Goal: Task Accomplishment & Management: Manage account settings

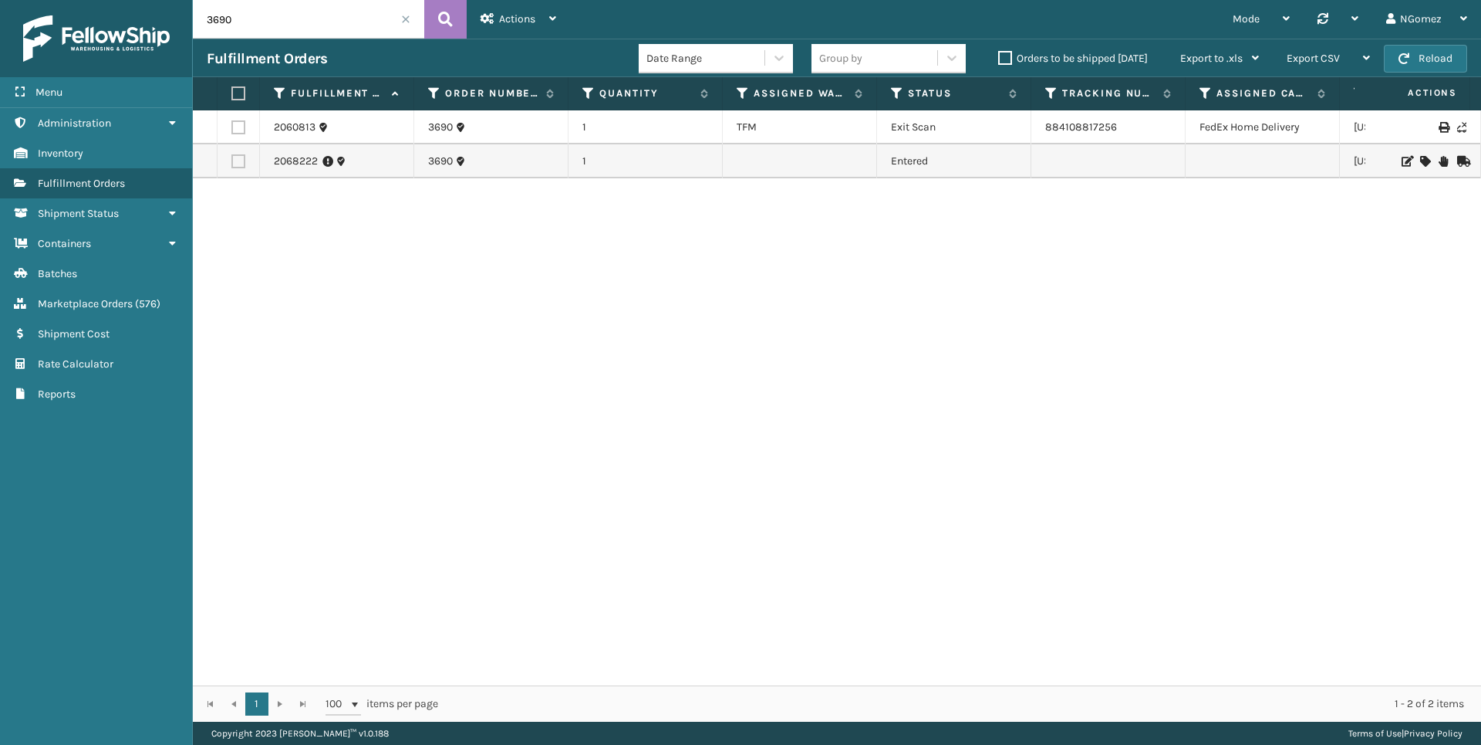
click at [269, 22] on input "3690" at bounding box center [308, 19] width 231 height 39
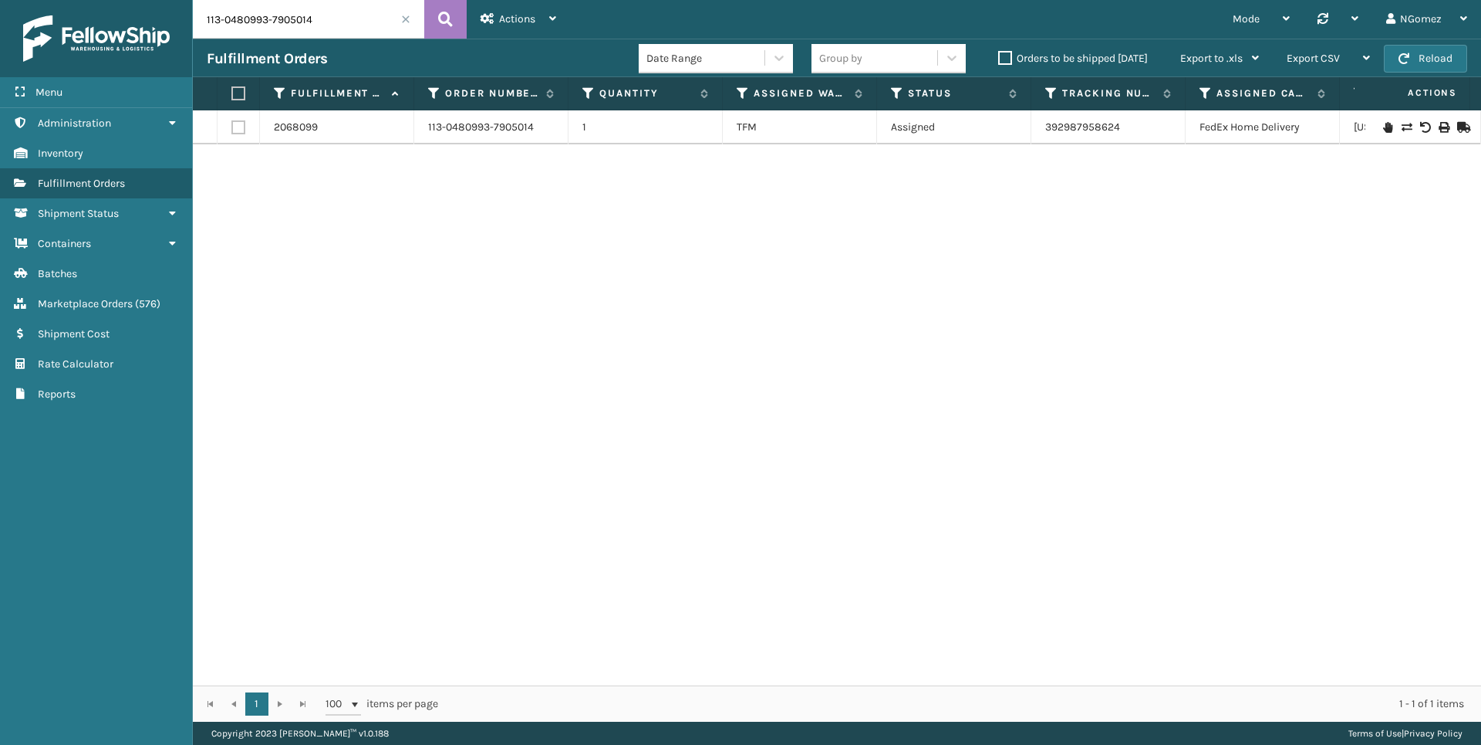
click at [1383, 127] on icon at bounding box center [1387, 127] width 9 height 11
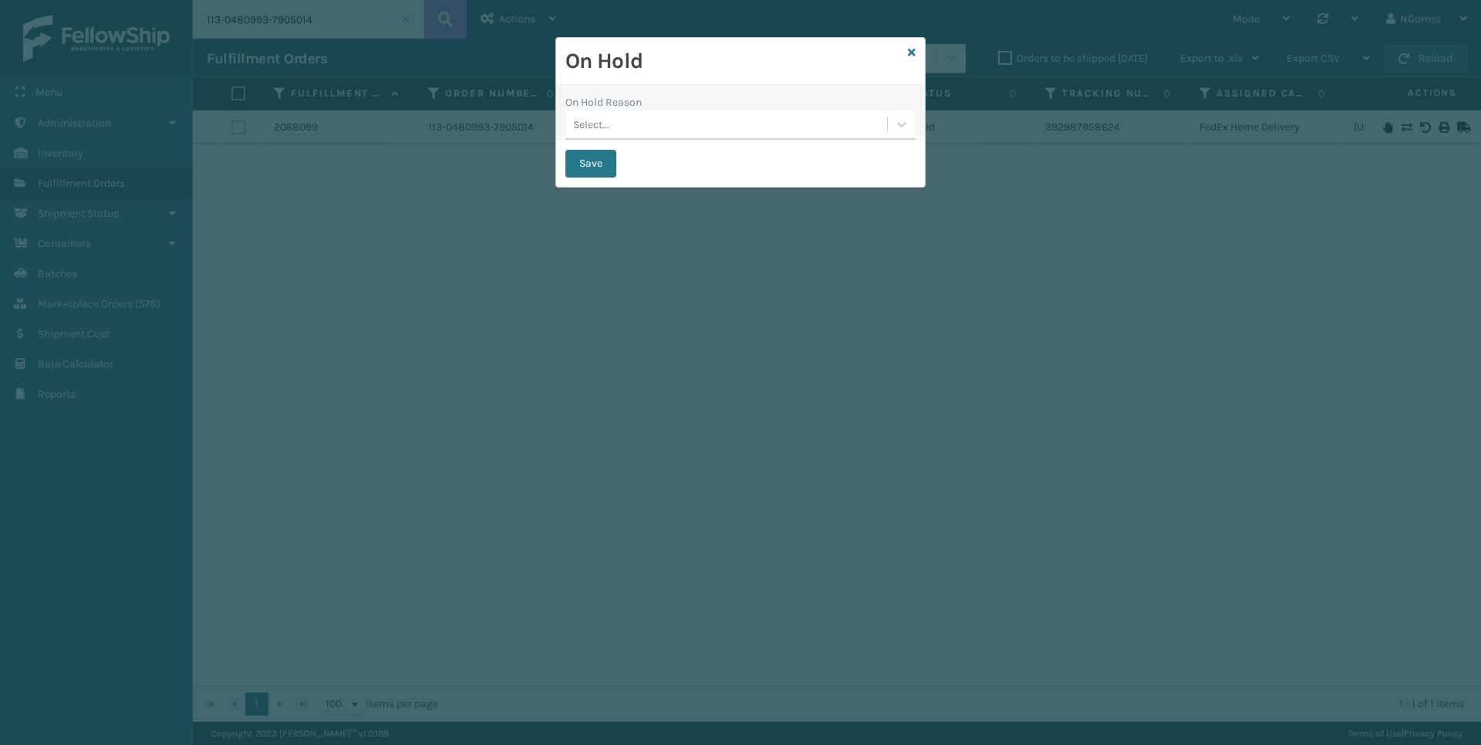
click at [714, 123] on div "Select..." at bounding box center [727, 124] width 322 height 25
click at [906, 47] on div "On Hold" at bounding box center [740, 61] width 369 height 47
click at [910, 52] on icon at bounding box center [912, 52] width 8 height 11
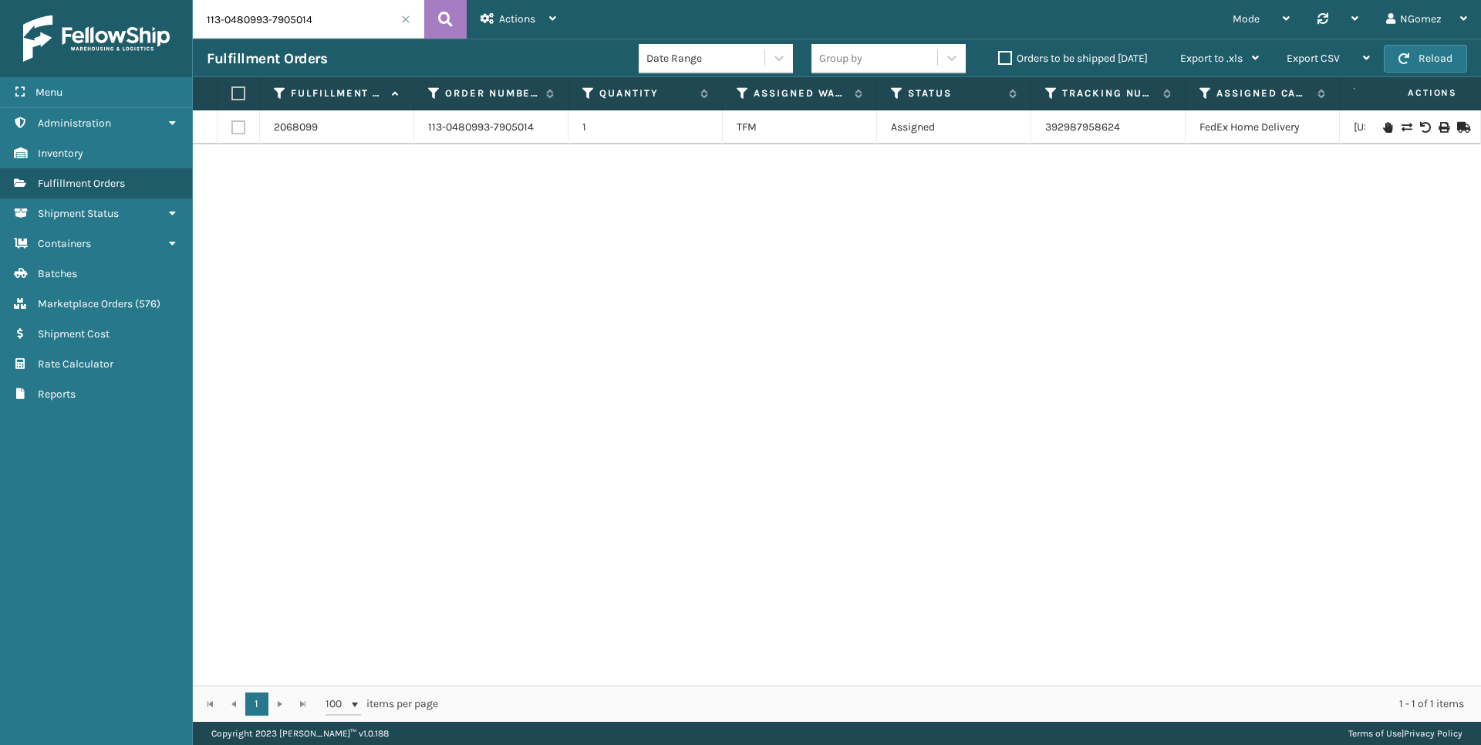
drag, startPoint x: 944, startPoint y: 337, endPoint x: 1417, endPoint y: 331, distance: 473.0
click at [944, 337] on div "2068099 113-0480993-7905014 1 TFM Assigned 392987958624 FedEx Home Delivery [US…" at bounding box center [837, 397] width 1288 height 575
click at [253, 22] on input "113-0480993-7905014" at bounding box center [308, 19] width 231 height 39
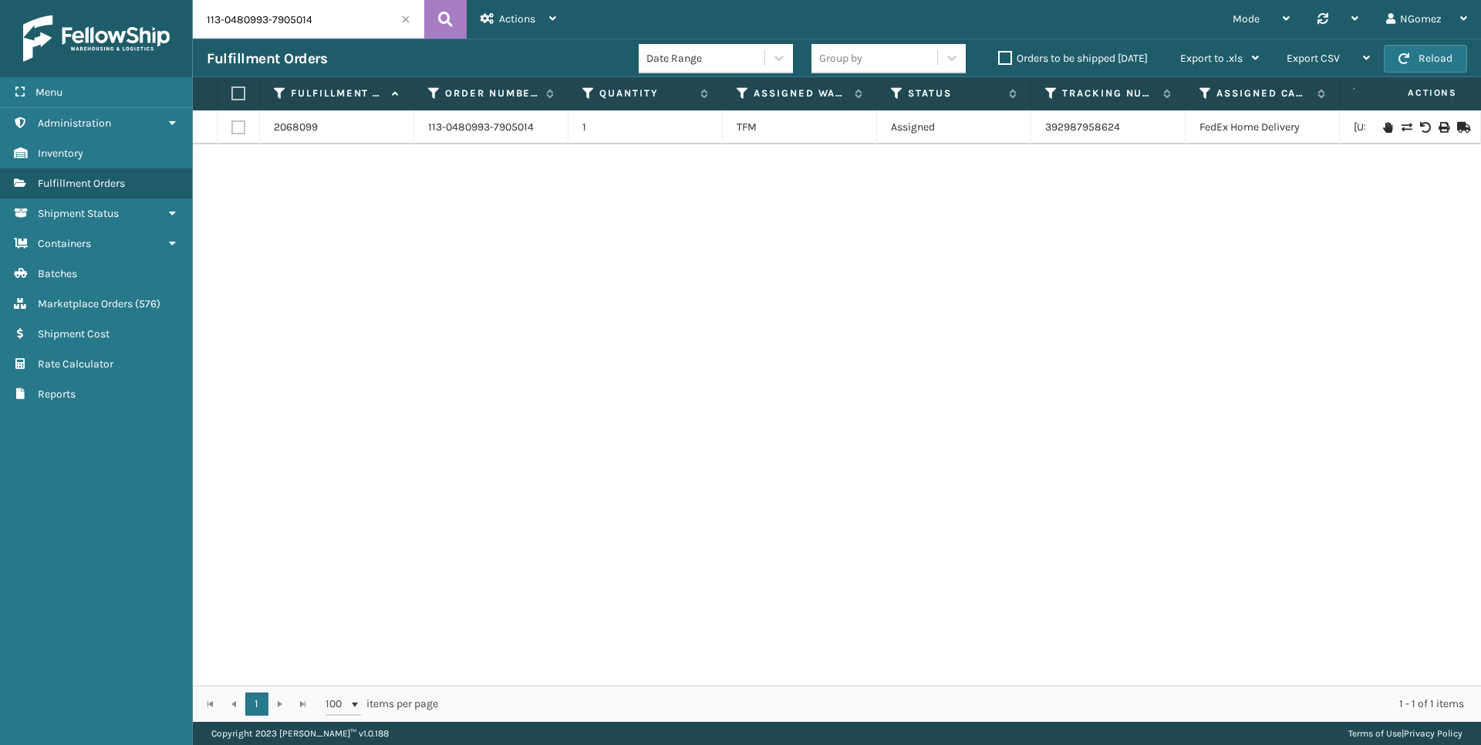
click at [253, 22] on input "113-0480993-7905014" at bounding box center [308, 19] width 231 height 39
type input "1"
click at [1066, 123] on link "392987958624" at bounding box center [1082, 126] width 75 height 13
click at [285, 28] on input "text" at bounding box center [308, 19] width 231 height 39
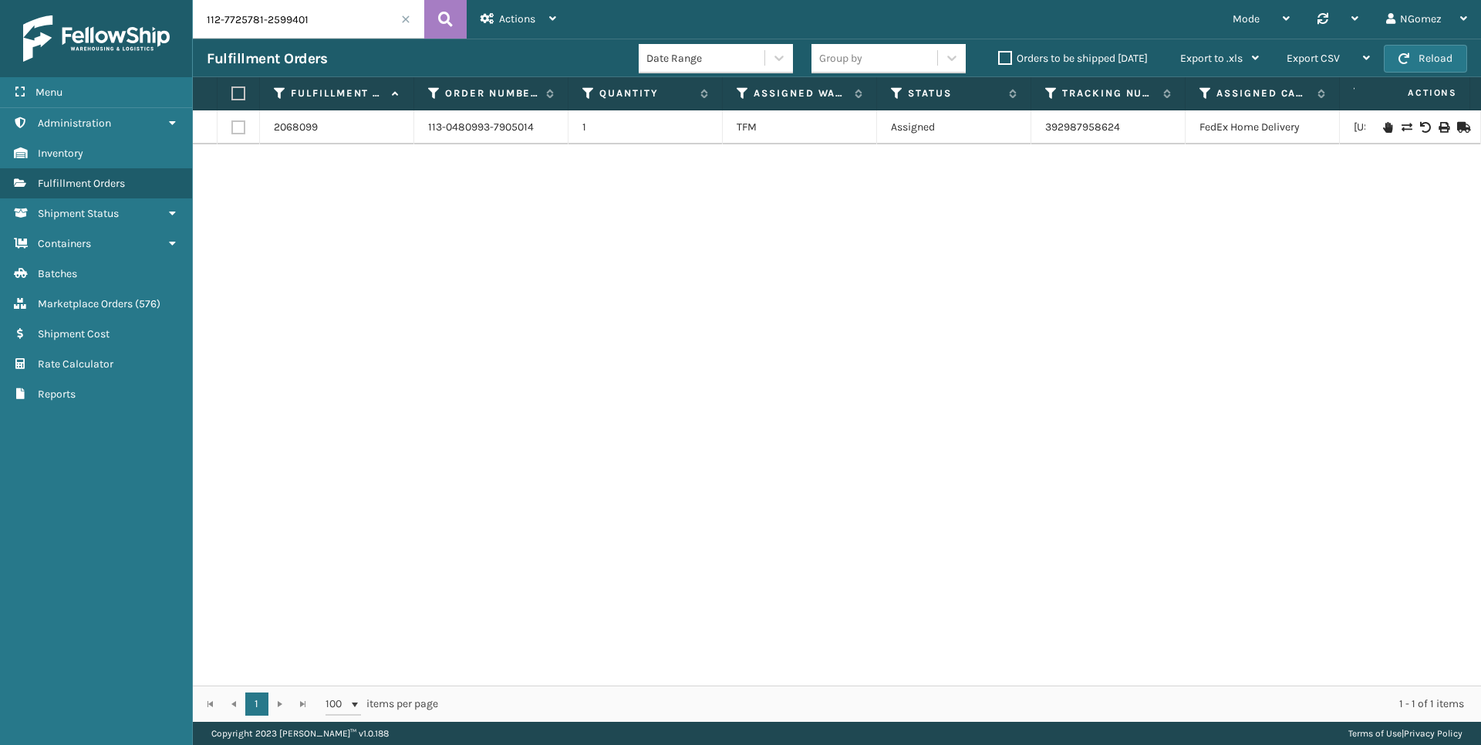
type input "112-7725781-2599401"
drag, startPoint x: 333, startPoint y: 30, endPoint x: 201, endPoint y: 25, distance: 131.2
click at [201, 25] on input "112-7725781-2599401" at bounding box center [308, 19] width 231 height 39
click at [1076, 130] on link "883571280453" at bounding box center [1081, 126] width 73 height 13
click at [296, 123] on link "2019286" at bounding box center [295, 127] width 42 height 15
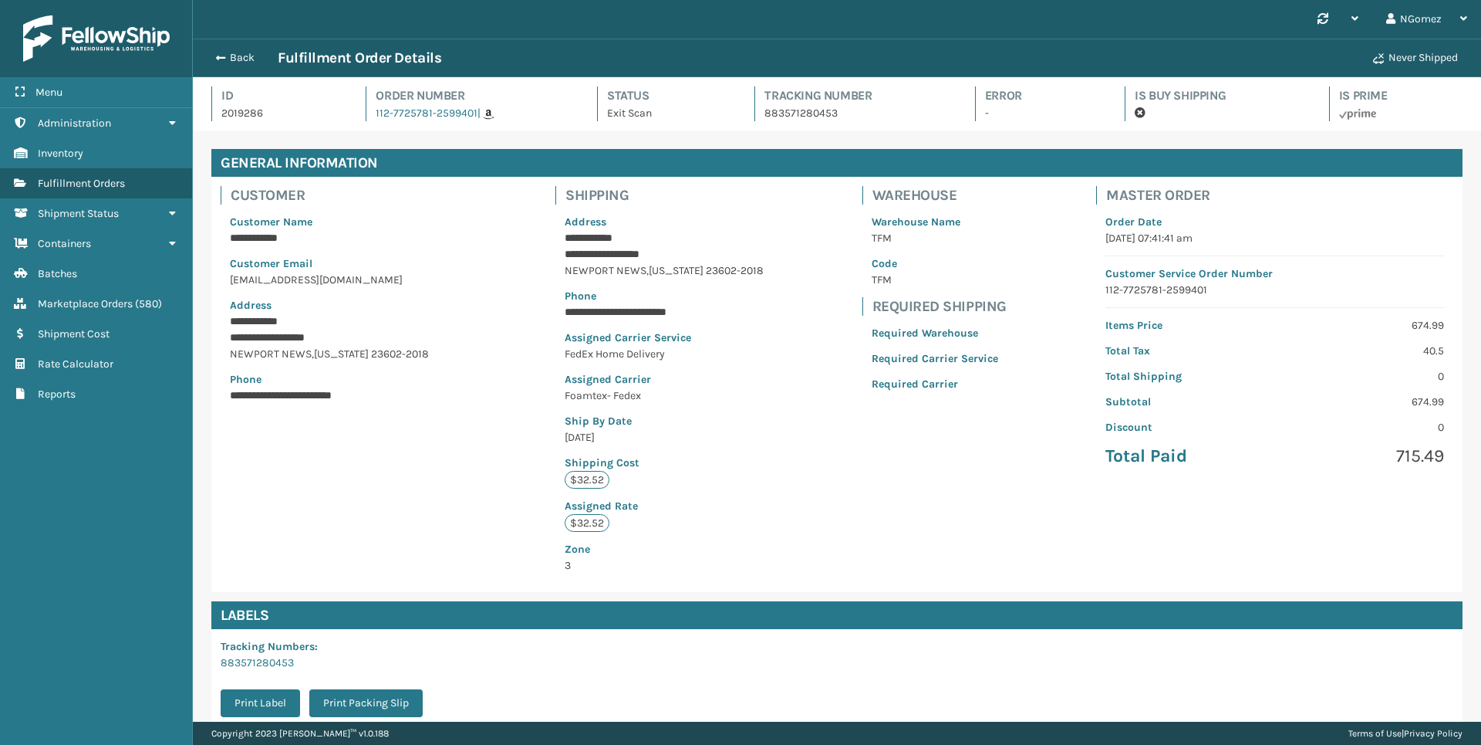
scroll to position [37, 1288]
click at [238, 57] on button "Back" at bounding box center [242, 58] width 71 height 14
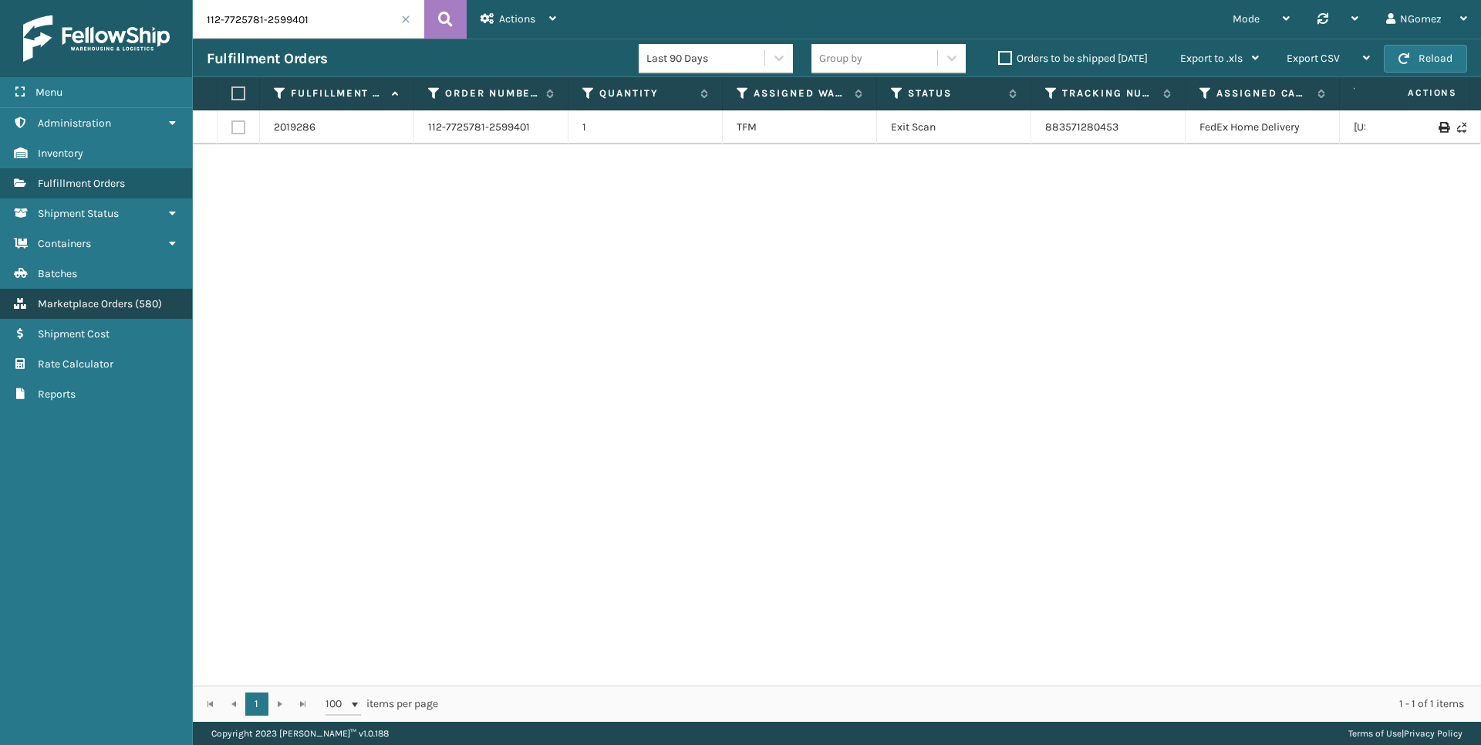
click at [103, 302] on span "Marketplace Orders" at bounding box center [85, 303] width 95 height 13
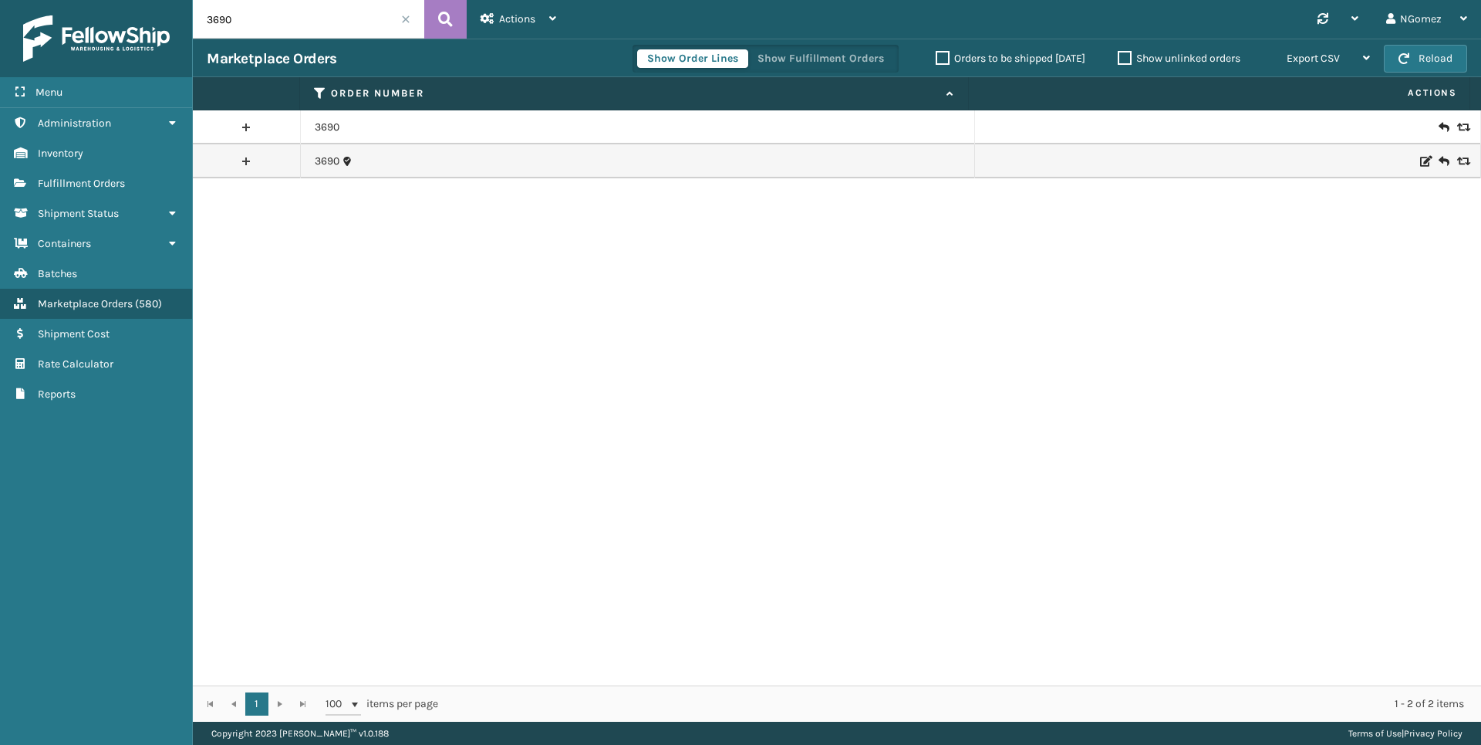
click at [274, 28] on input "3690" at bounding box center [308, 19] width 231 height 39
paste input "112-7725781-2599401"
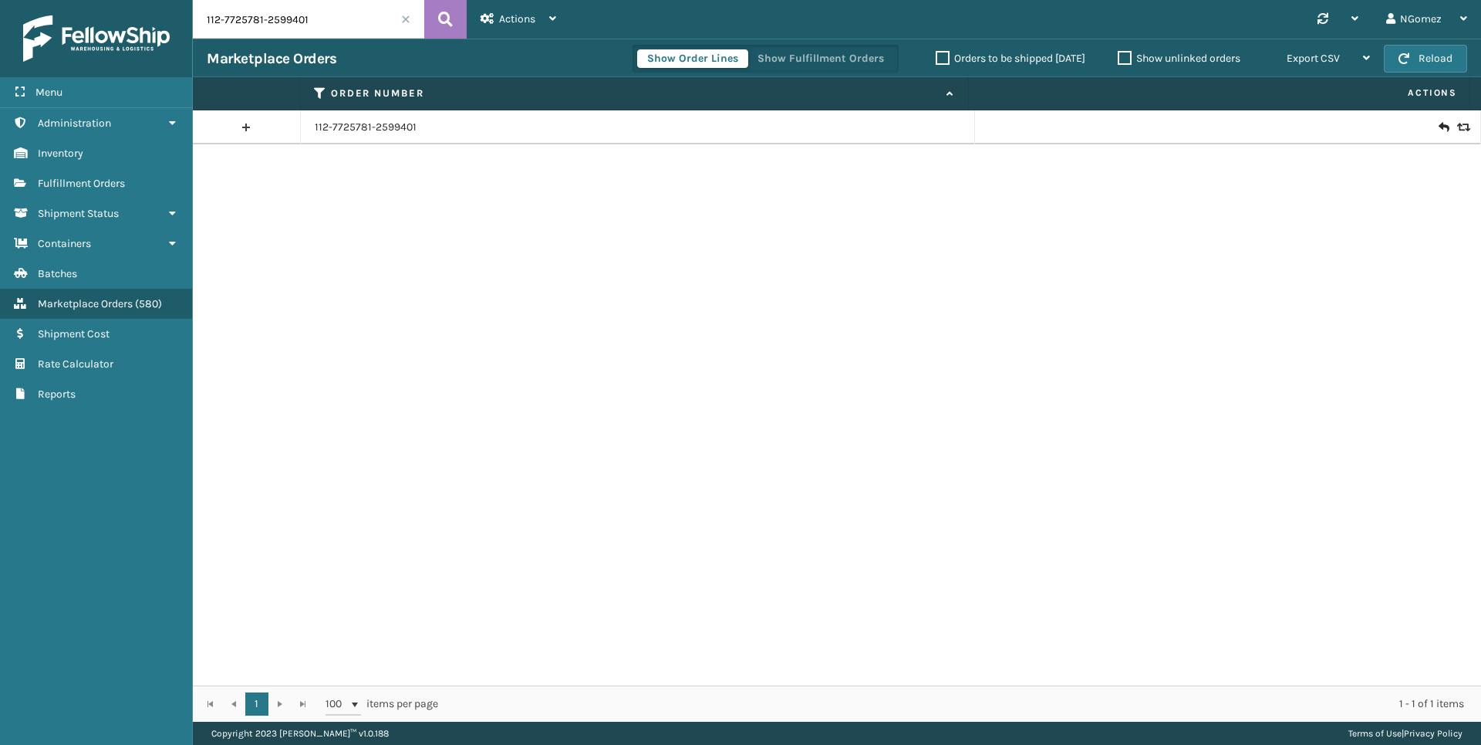
click at [1440, 126] on div at bounding box center [1228, 127] width 478 height 15
click at [1457, 129] on icon at bounding box center [1461, 127] width 9 height 11
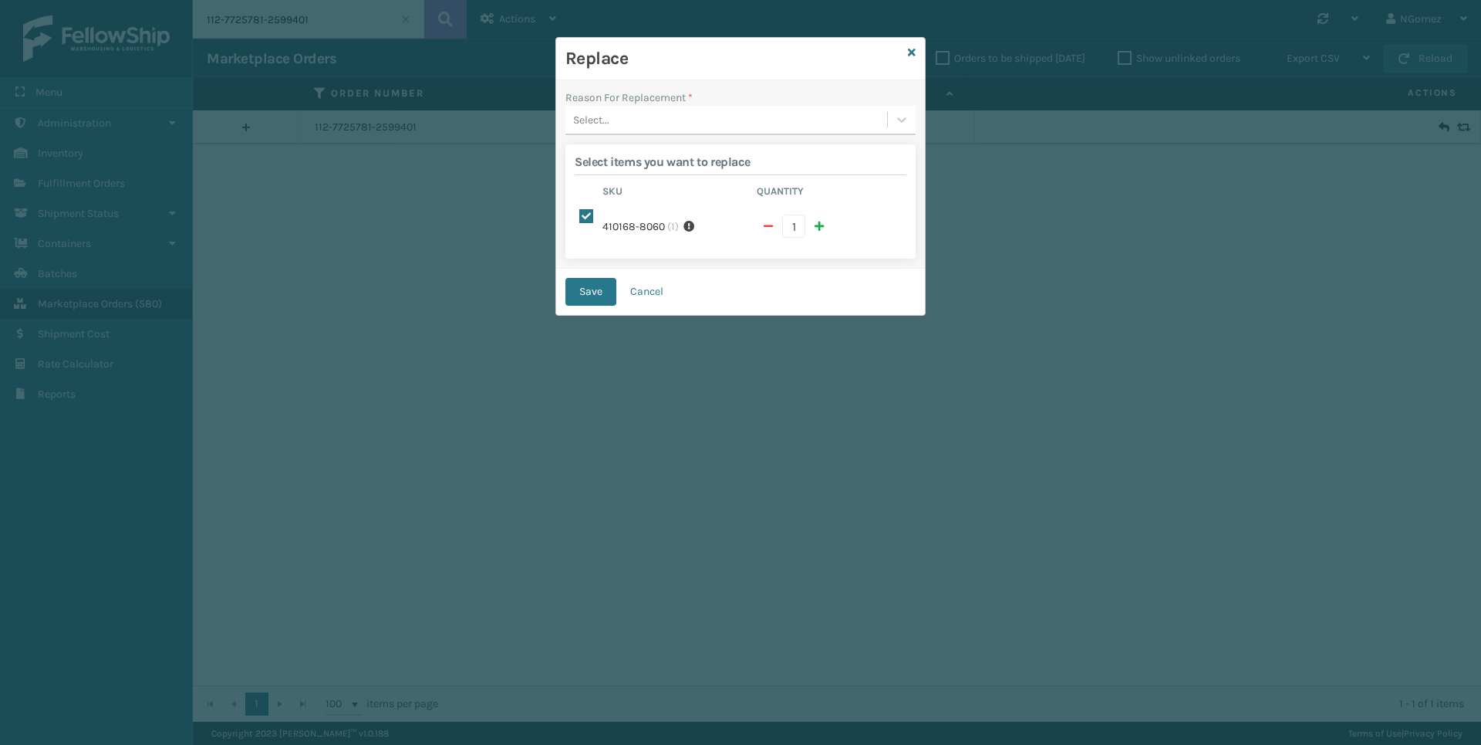
click at [728, 117] on div "Select..." at bounding box center [727, 119] width 322 height 25
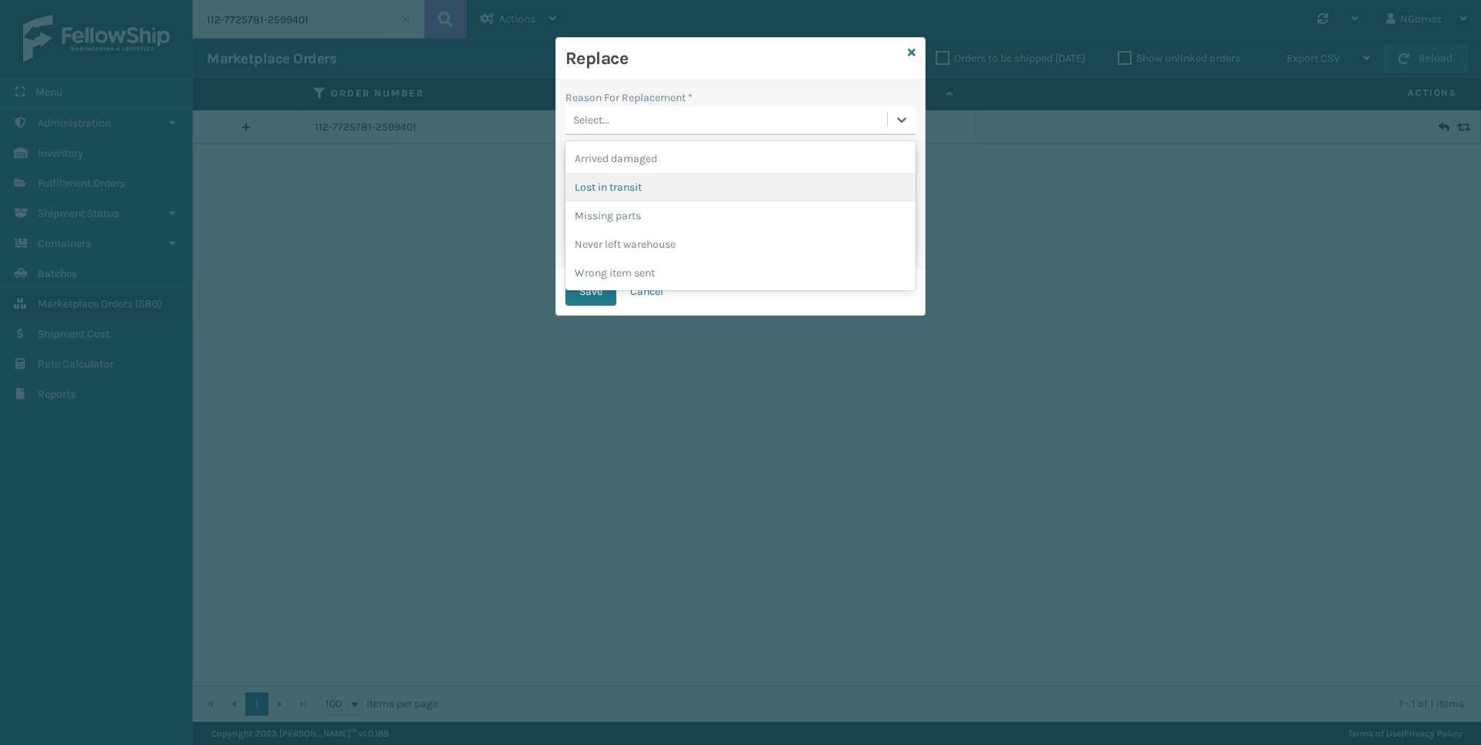
click at [672, 189] on div "Lost in transit" at bounding box center [741, 187] width 350 height 29
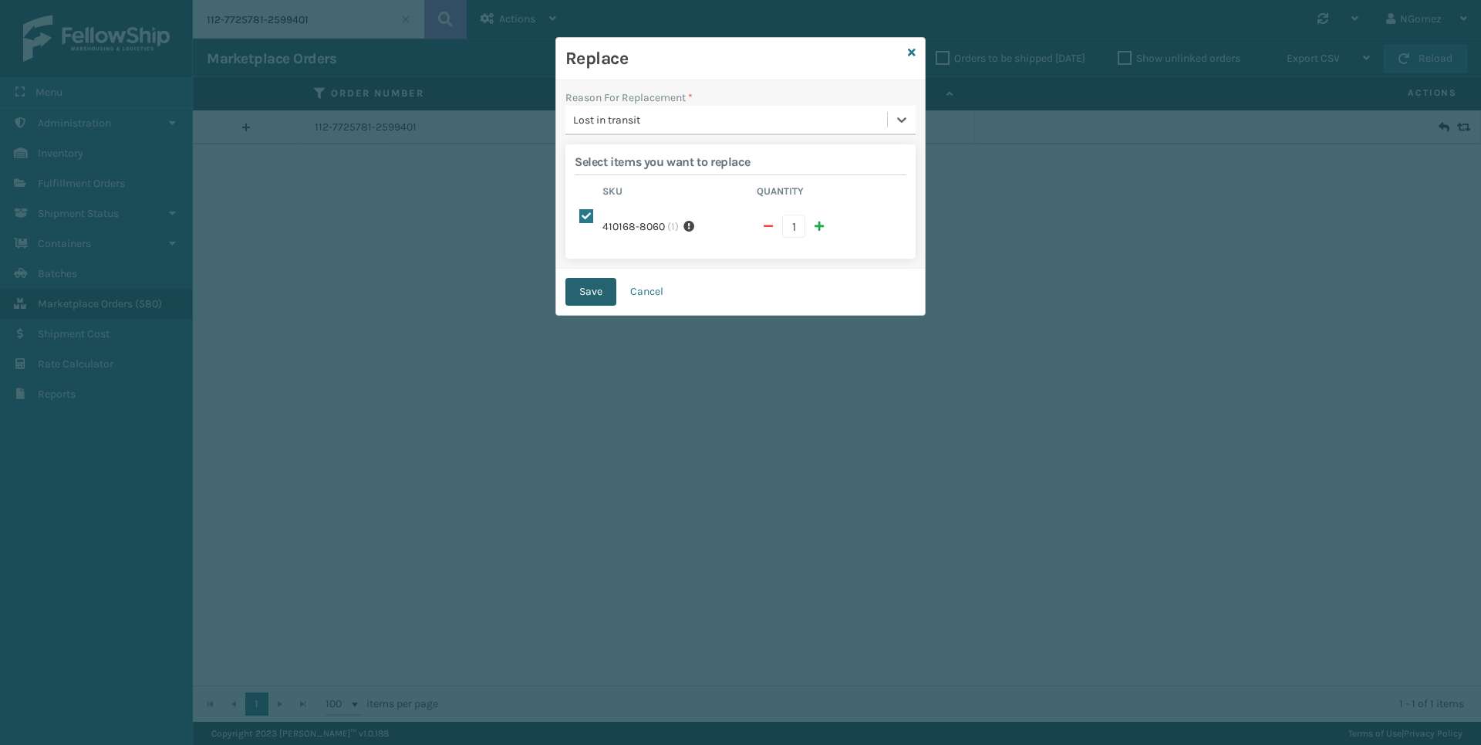
click at [603, 287] on button "Save" at bounding box center [591, 292] width 51 height 28
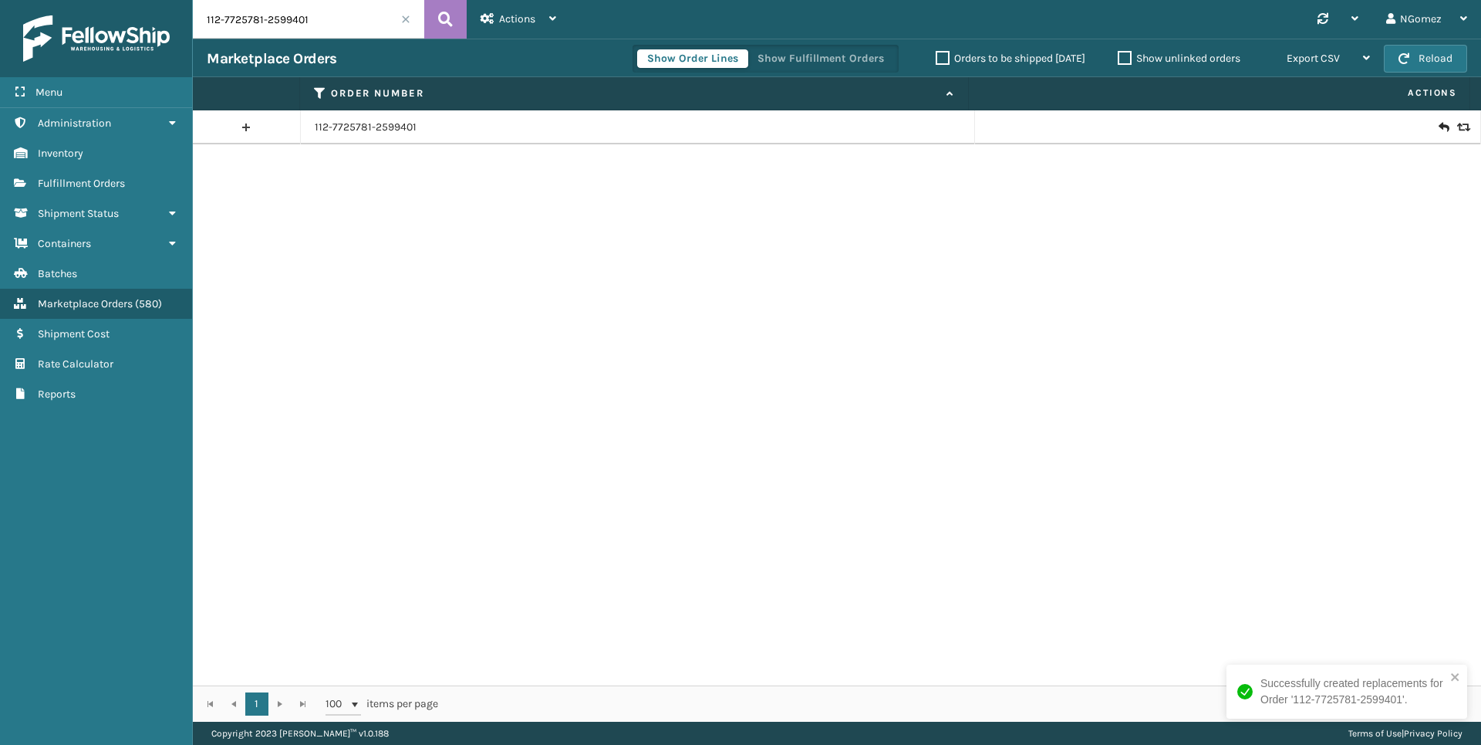
click at [310, 9] on input "112-7725781-2599401" at bounding box center [308, 19] width 231 height 39
click at [310, 8] on input "112-7725781-2599401" at bounding box center [308, 19] width 231 height 39
paste input "8080865-1063450"
type input "112-8080865-1063450"
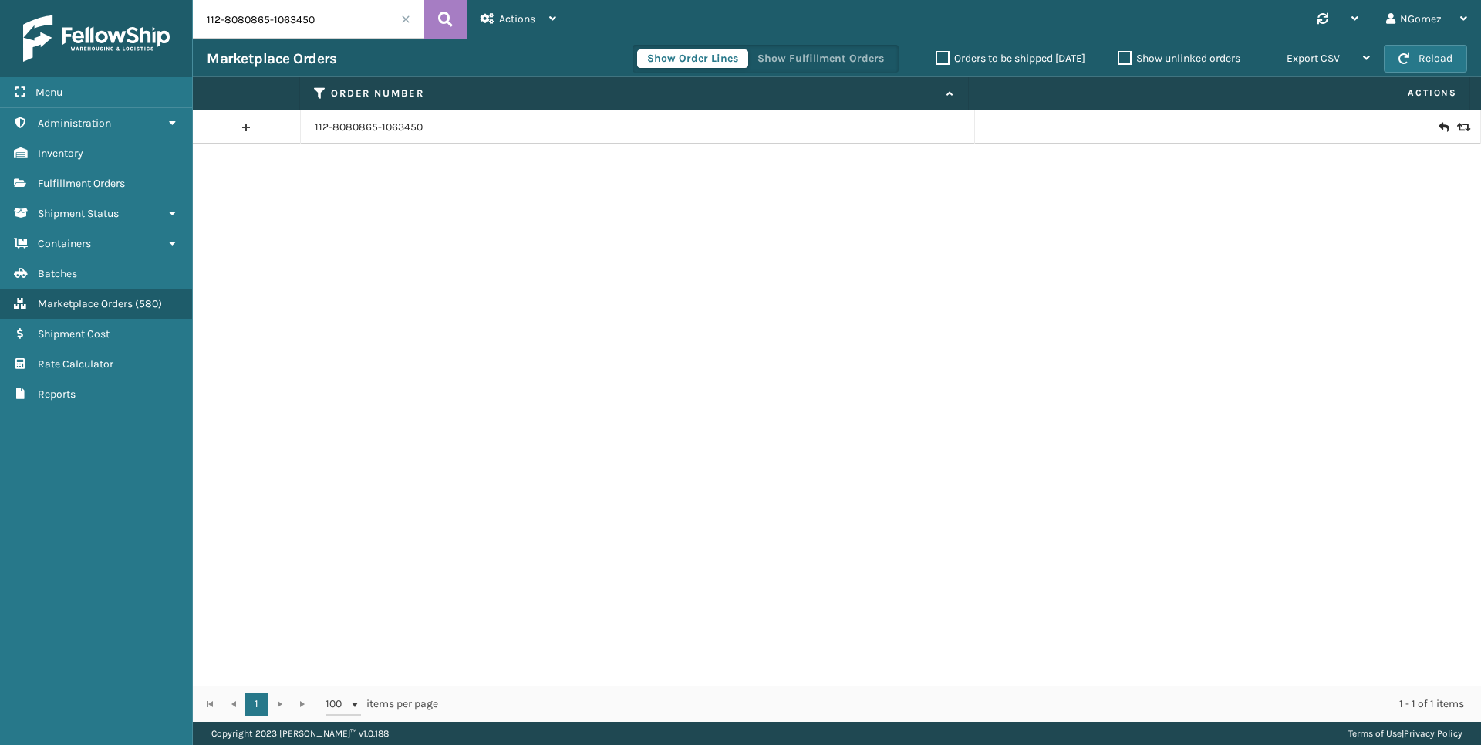
click at [1439, 124] on icon at bounding box center [1443, 127] width 9 height 15
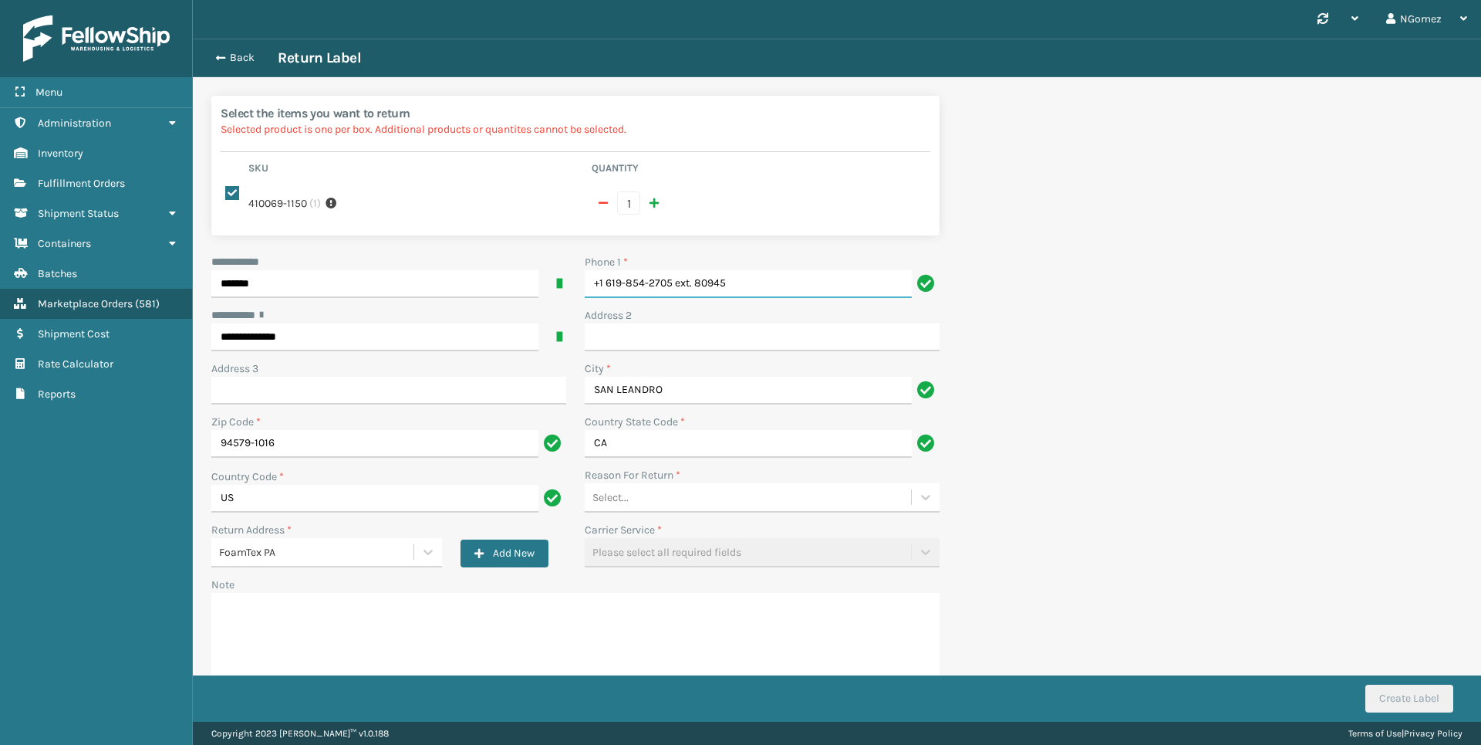
drag, startPoint x: 785, startPoint y: 286, endPoint x: 677, endPoint y: 289, distance: 107.3
click at [677, 289] on input "+1 619-854-2705 ext. 80945" at bounding box center [748, 284] width 327 height 28
click at [782, 285] on input "+1 619-854-2705 ext. 80945" at bounding box center [748, 284] width 327 height 28
drag, startPoint x: 740, startPoint y: 284, endPoint x: 674, endPoint y: 288, distance: 65.7
click at [674, 288] on input "+1 619-854-2705 ext. 80945" at bounding box center [748, 284] width 327 height 28
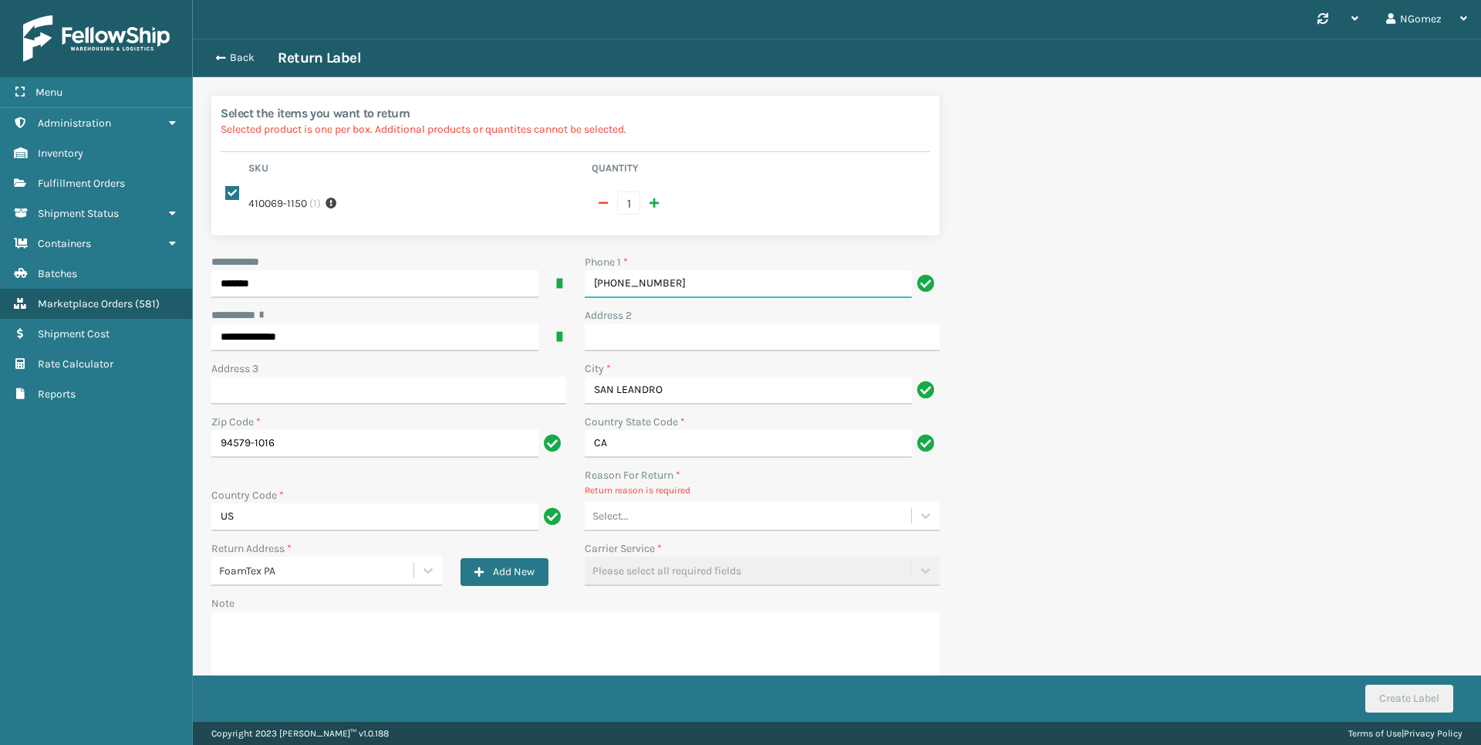
type input "[PHONE_NUMBER]"
click at [719, 517] on div "Select..." at bounding box center [748, 515] width 326 height 25
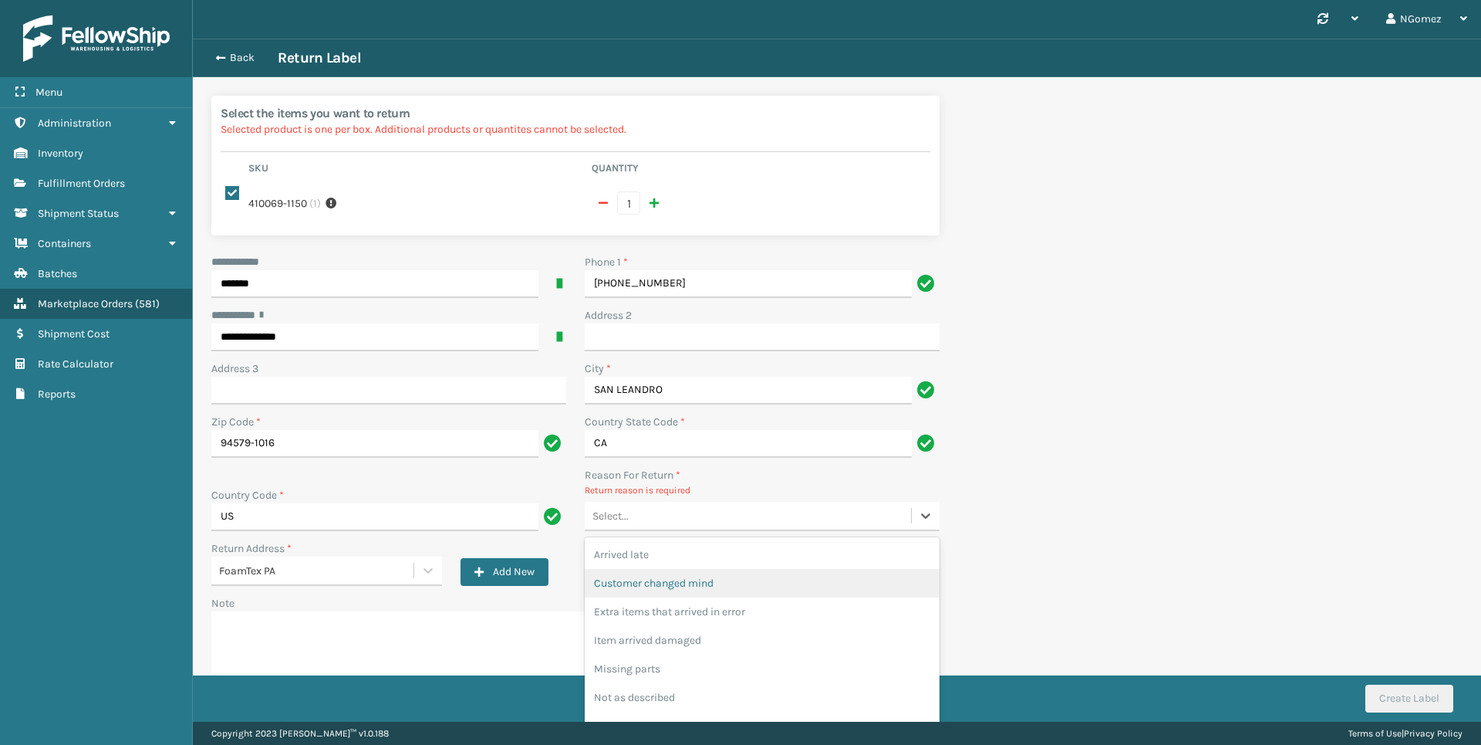
click at [701, 576] on div "Customer changed mind" at bounding box center [762, 583] width 355 height 29
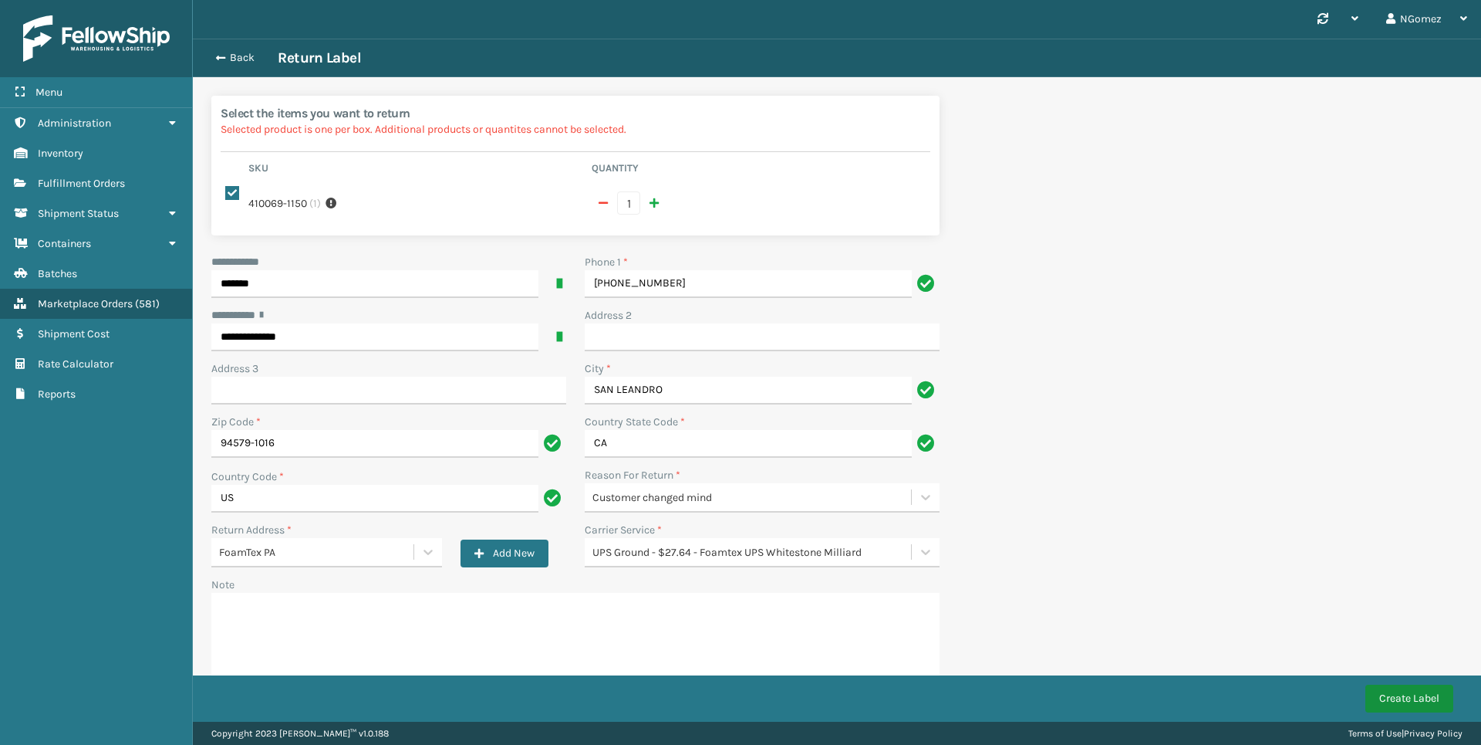
click at [1394, 692] on button "Create Label" at bounding box center [1410, 698] width 88 height 28
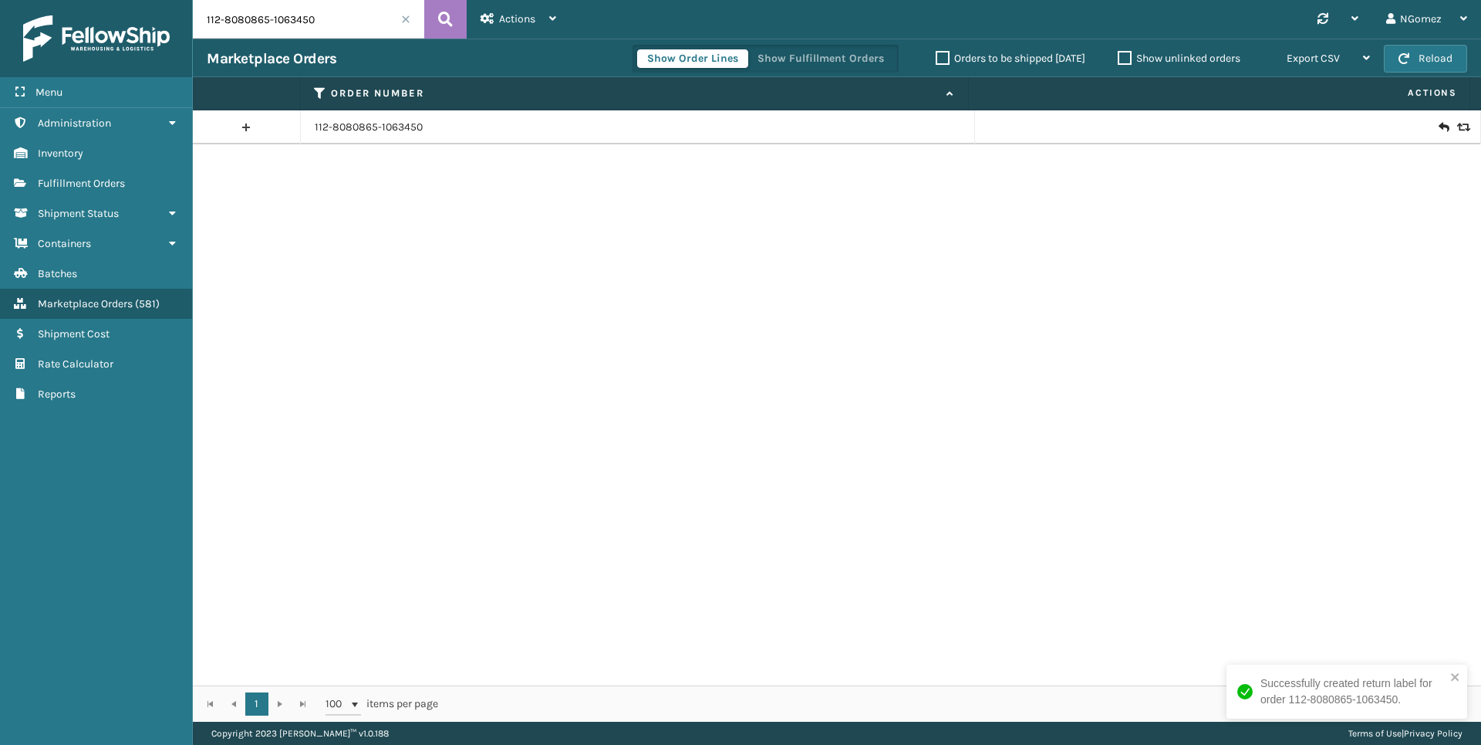
click at [1281, 539] on div "112-8080865-1063450" at bounding box center [837, 397] width 1288 height 575
click at [110, 183] on span "Fulfillment Orders" at bounding box center [81, 183] width 87 height 13
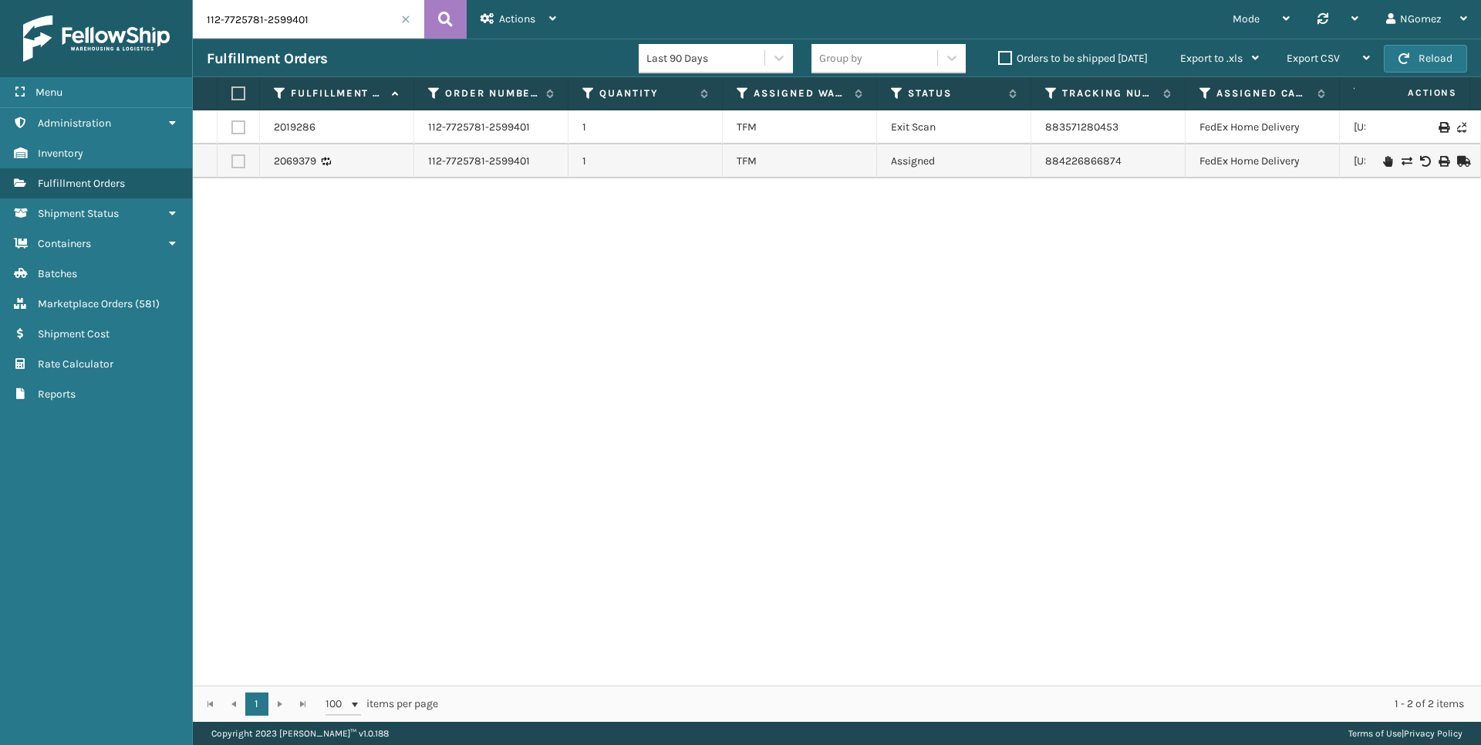
click at [359, 25] on input "112-7725781-2599401" at bounding box center [308, 19] width 231 height 39
paste input "113-0480993-7905014"
type input "113-0480993-7905014"
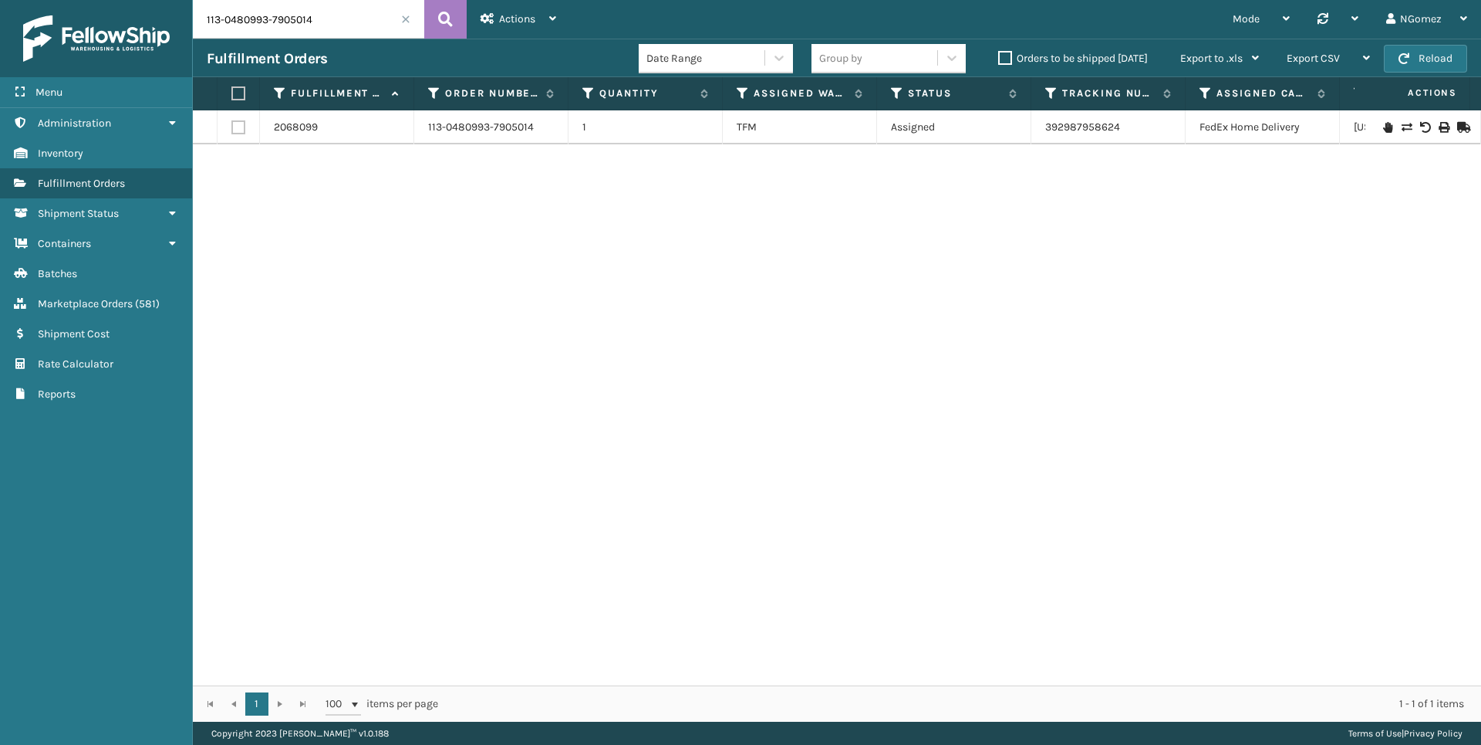
click at [1383, 124] on icon at bounding box center [1387, 127] width 9 height 11
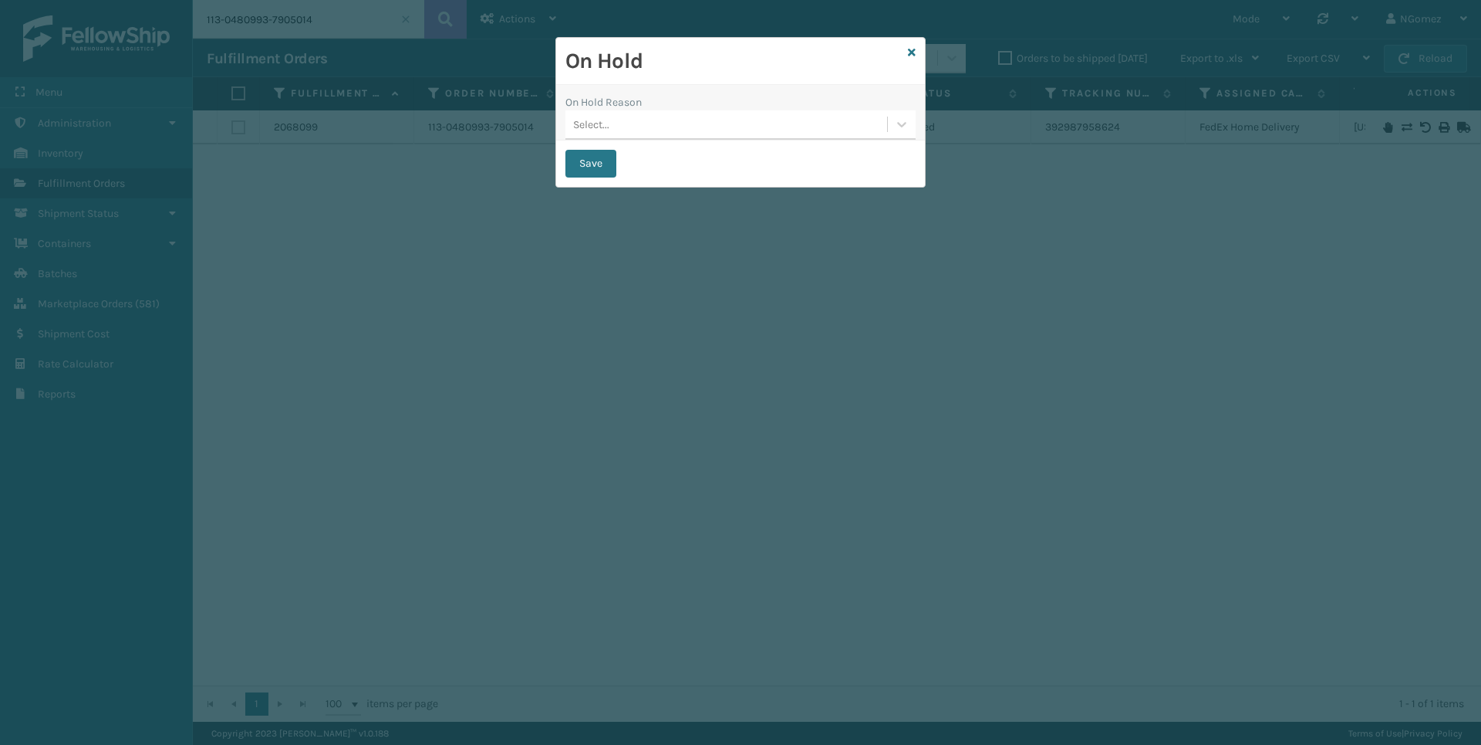
click at [804, 131] on div "Select..." at bounding box center [727, 124] width 322 height 25
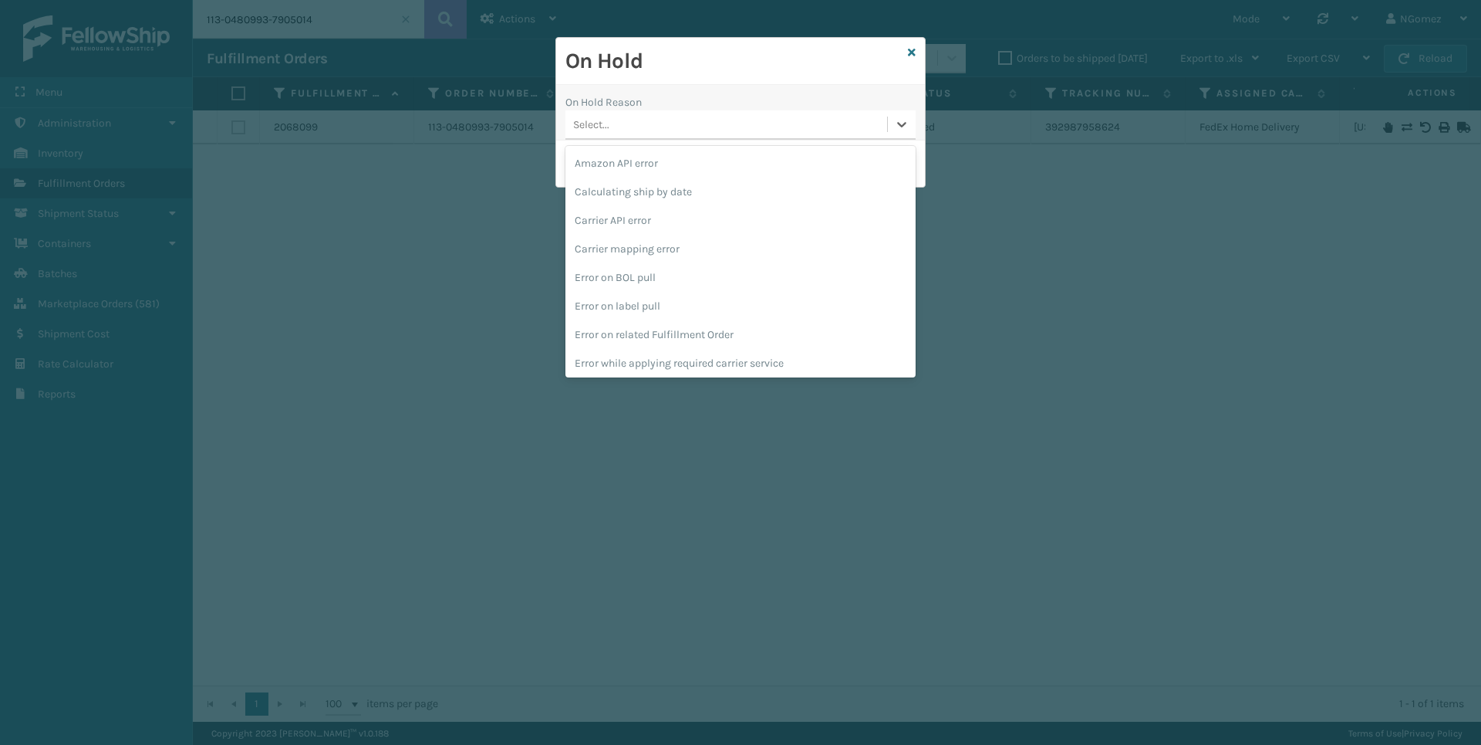
scroll to position [431, 0]
click at [657, 360] on div "To be cancelled" at bounding box center [741, 360] width 350 height 29
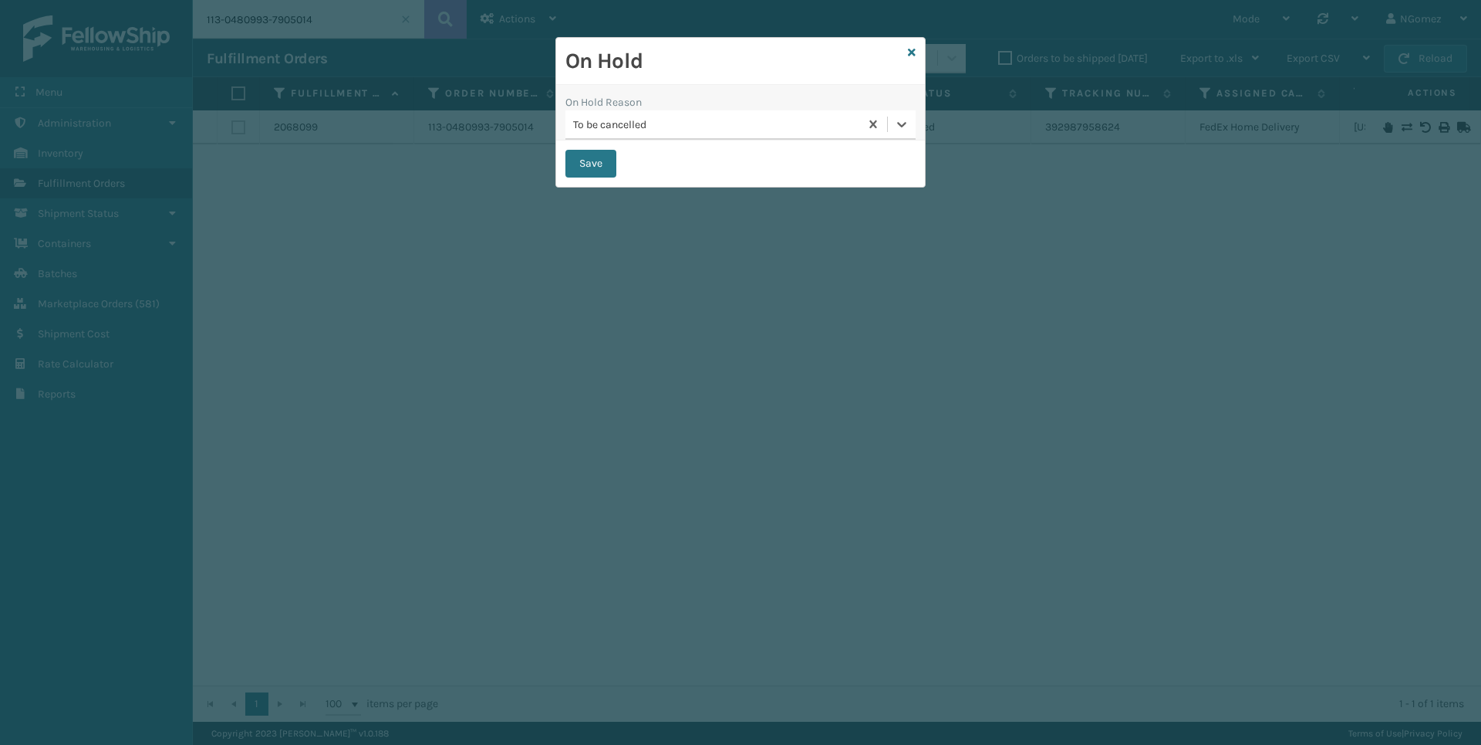
click at [586, 144] on div "Save" at bounding box center [740, 163] width 369 height 46
click at [594, 154] on button "Save" at bounding box center [591, 164] width 51 height 28
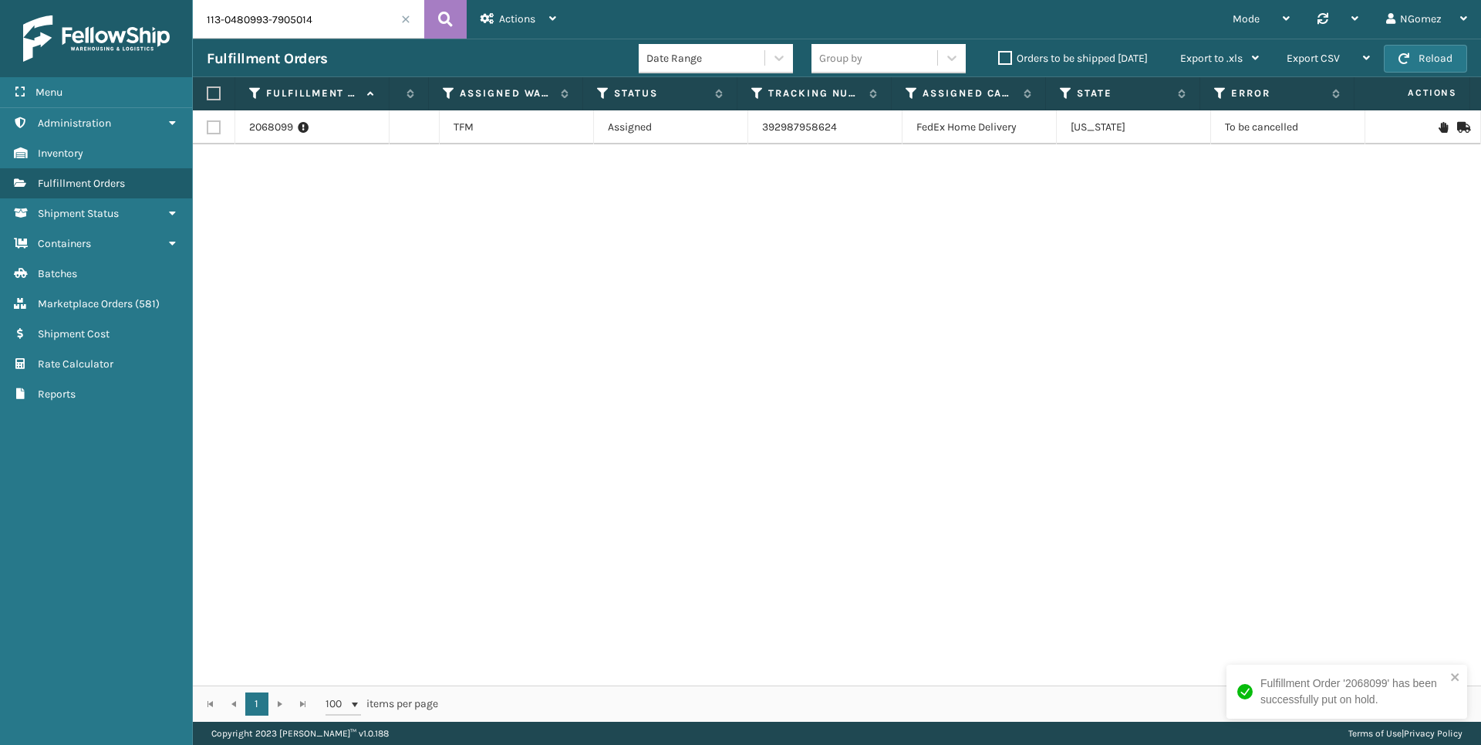
scroll to position [0, 0]
